Goal: Use online tool/utility: Utilize a website feature to perform a specific function

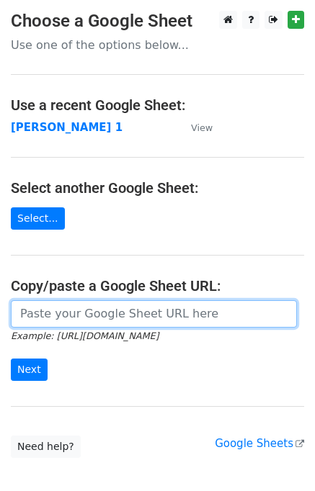
drag, startPoint x: 92, startPoint y: 320, endPoint x: 90, endPoint y: 328, distance: 7.5
click at [93, 320] on input "url" at bounding box center [154, 313] width 286 height 27
paste input "[URL][DOMAIN_NAME]"
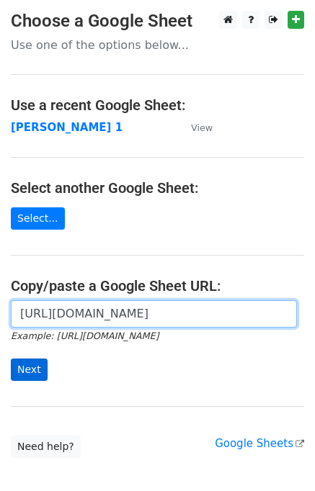
type input "https://docs.google.com/spreadsheets/d/16OPJ7wuj5LexxCDUj05BXFBcqVHdRQQEpm-dQTi…"
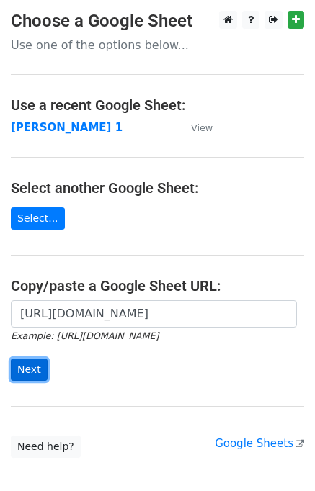
scroll to position [0, 0]
click at [41, 363] on input "Next" at bounding box center [29, 370] width 37 height 22
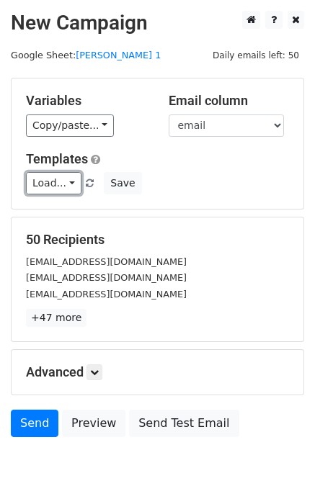
drag, startPoint x: 47, startPoint y: 191, endPoint x: 54, endPoint y: 195, distance: 8.4
click at [48, 191] on link "Load..." at bounding box center [53, 183] width 55 height 22
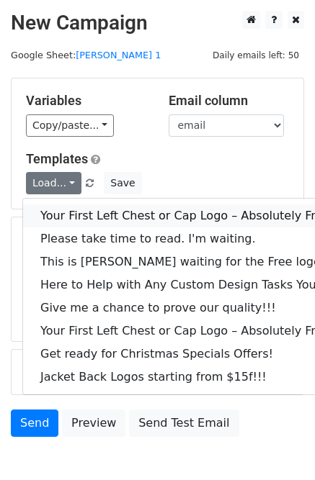
click at [63, 212] on link "Your First Left Chest or Cap Logo – Absolutely Free" at bounding box center [194, 215] width 343 height 23
